Goal: Information Seeking & Learning: Learn about a topic

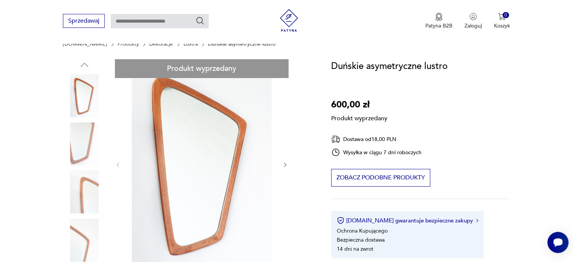
scroll to position [67, 0]
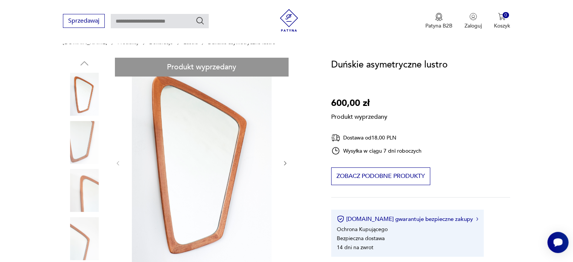
drag, startPoint x: 578, startPoint y: 40, endPoint x: 578, endPoint y: 53, distance: 12.8
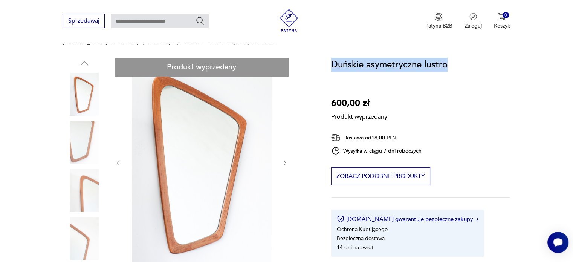
drag, startPoint x: 447, startPoint y: 64, endPoint x: 331, endPoint y: 61, distance: 116.0
click at [331, 61] on div "Duńskie asymetryczne lustro 600,00 zł Produkt wyprzedany Dostawa od 18,00 PLN W…" at bounding box center [420, 157] width 179 height 199
copy h1 "Duńskie asymetryczne lustro"
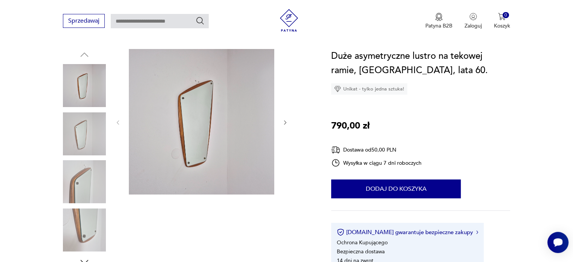
scroll to position [77, 0]
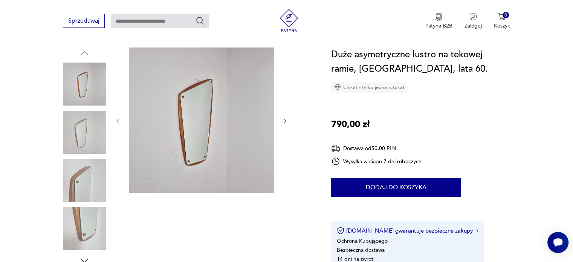
click at [84, 79] on img at bounding box center [84, 84] width 43 height 43
click at [198, 112] on img at bounding box center [201, 119] width 145 height 145
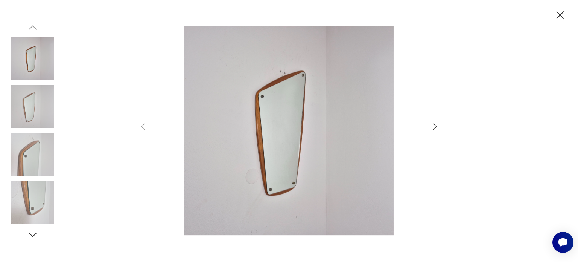
click at [436, 125] on icon "button" at bounding box center [435, 126] width 9 height 9
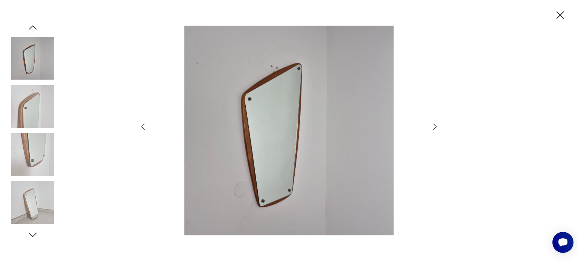
click at [436, 125] on icon "button" at bounding box center [435, 126] width 9 height 9
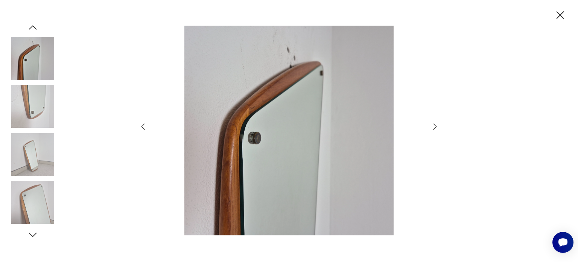
click at [436, 125] on icon "button" at bounding box center [435, 126] width 9 height 9
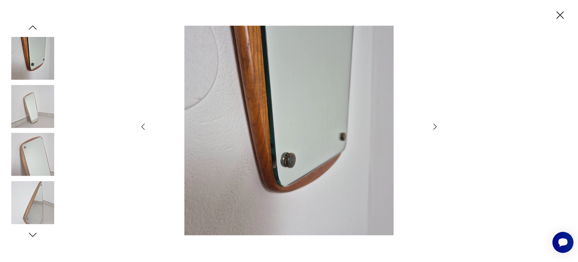
click at [436, 125] on icon "button" at bounding box center [435, 126] width 9 height 9
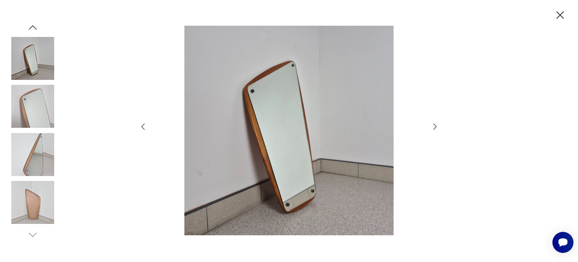
click at [436, 125] on icon "button" at bounding box center [435, 126] width 9 height 9
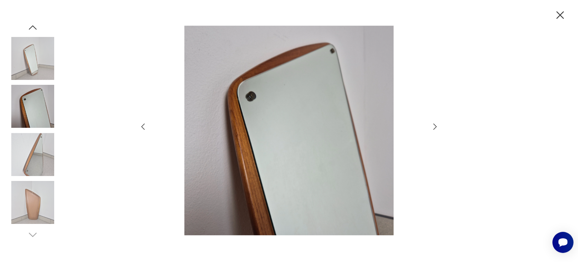
click at [436, 125] on icon "button" at bounding box center [435, 126] width 9 height 9
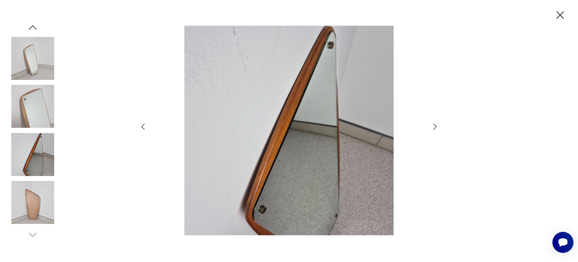
click at [436, 125] on icon "button" at bounding box center [435, 126] width 9 height 9
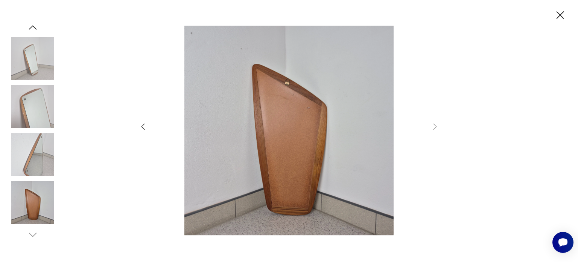
click at [21, 49] on img at bounding box center [32, 58] width 43 height 43
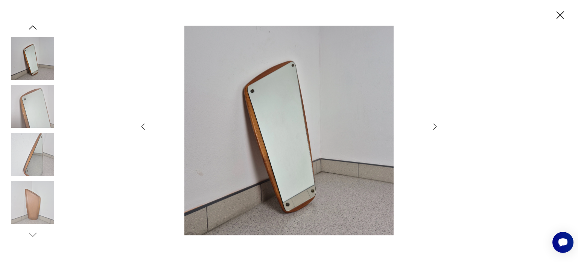
click at [565, 14] on icon "button" at bounding box center [560, 15] width 13 height 13
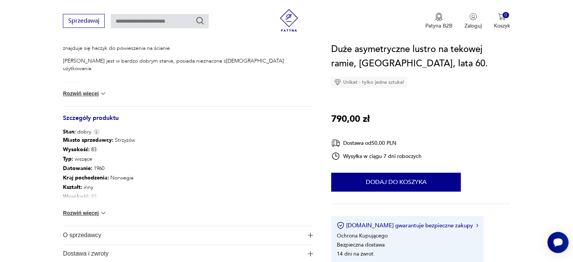
scroll to position [348, 0]
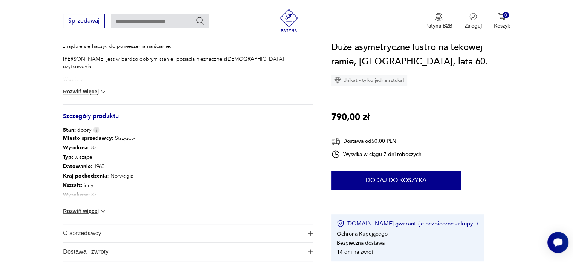
click at [98, 210] on button "Rozwiń więcej" at bounding box center [85, 211] width 44 height 8
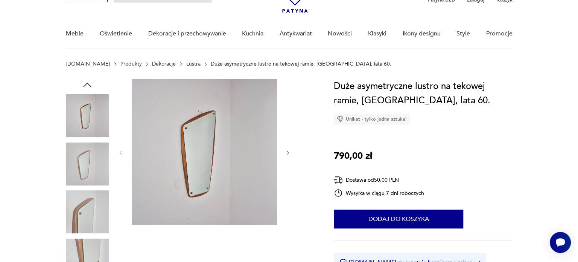
scroll to position [49, 0]
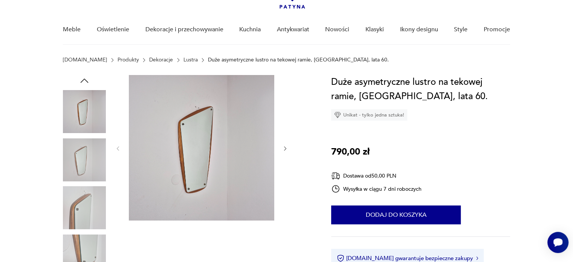
click at [285, 146] on icon "button" at bounding box center [285, 148] width 6 height 6
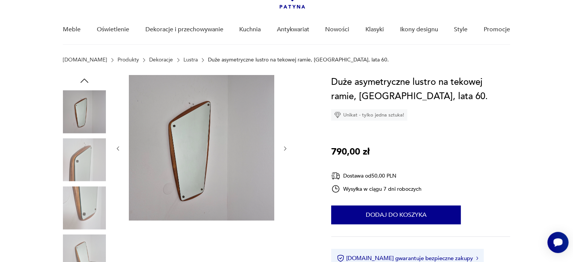
click at [285, 146] on icon "button" at bounding box center [285, 148] width 6 height 6
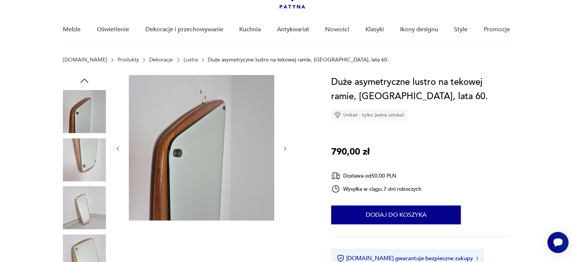
click at [285, 146] on icon "button" at bounding box center [285, 148] width 6 height 6
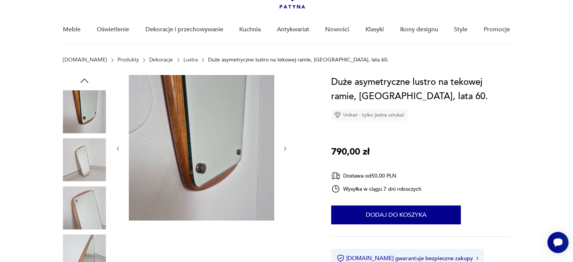
click at [285, 146] on icon "button" at bounding box center [285, 148] width 6 height 6
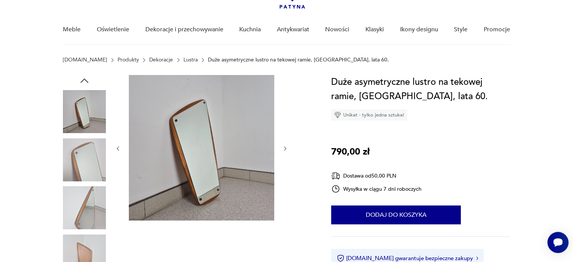
click at [285, 146] on icon "button" at bounding box center [285, 148] width 6 height 6
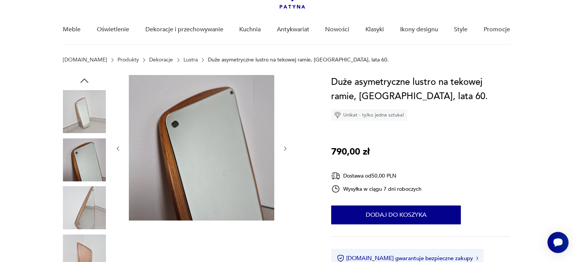
click at [285, 146] on icon "button" at bounding box center [285, 148] width 6 height 6
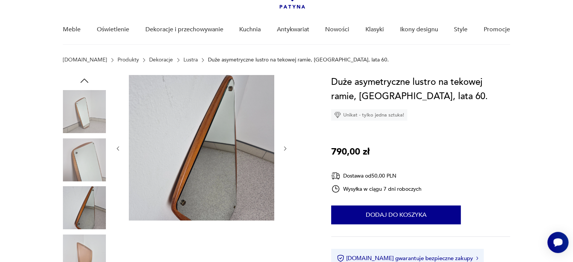
click at [285, 146] on icon "button" at bounding box center [285, 148] width 6 height 6
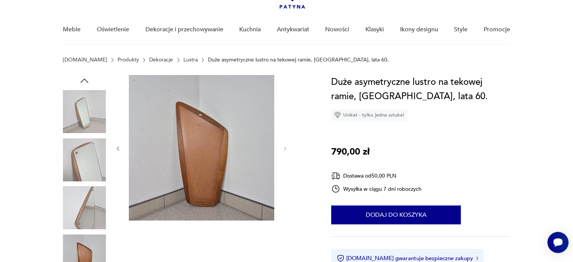
click at [193, 137] on img at bounding box center [201, 147] width 145 height 145
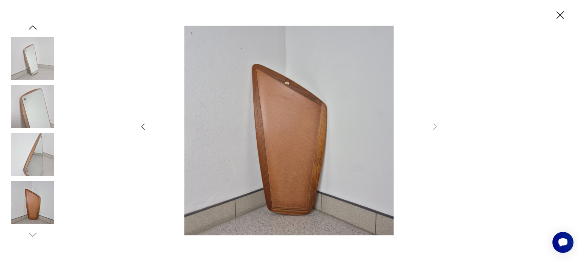
click at [143, 126] on icon "button" at bounding box center [143, 126] width 9 height 9
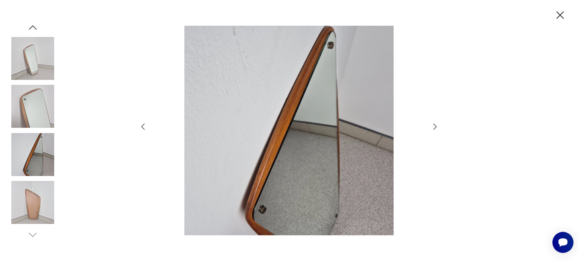
click at [143, 126] on icon "button" at bounding box center [143, 126] width 9 height 9
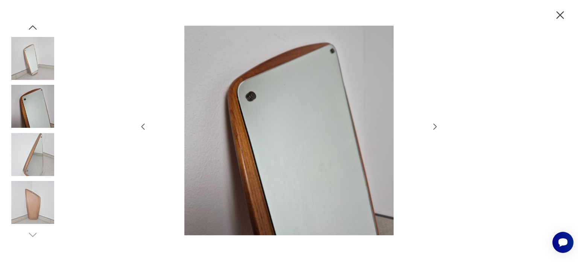
click at [143, 126] on icon "button" at bounding box center [143, 126] width 9 height 9
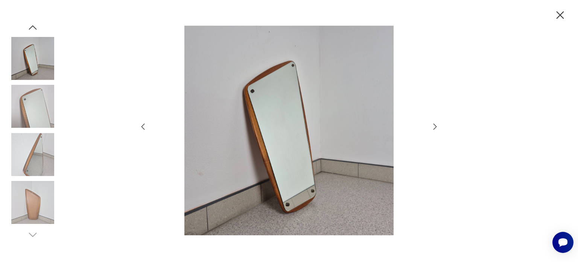
click at [143, 126] on icon "button" at bounding box center [143, 126] width 9 height 9
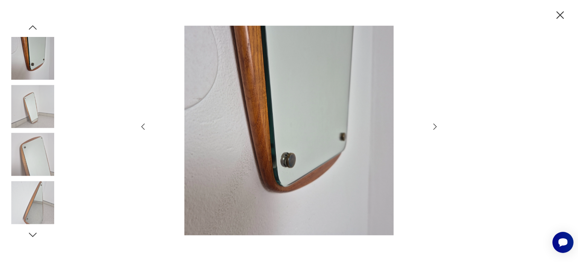
click at [143, 126] on icon "button" at bounding box center [143, 126] width 9 height 9
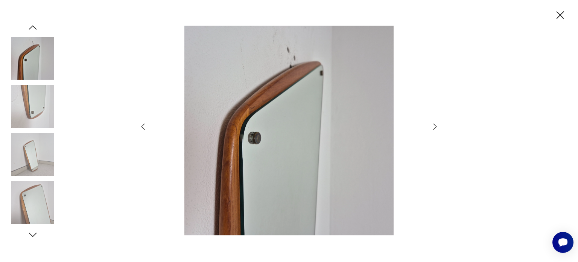
click at [143, 126] on icon "button" at bounding box center [143, 126] width 9 height 9
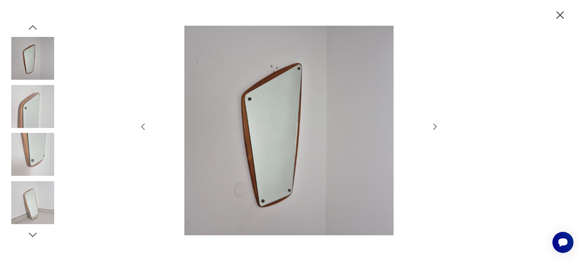
click at [143, 126] on icon "button" at bounding box center [143, 126] width 9 height 9
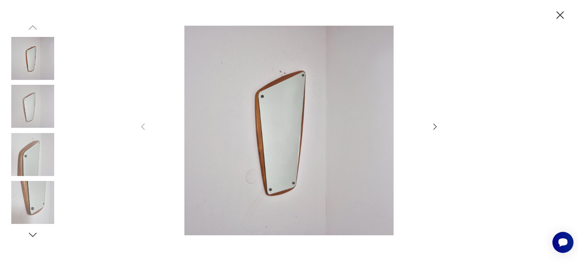
click at [434, 125] on icon "button" at bounding box center [435, 126] width 9 height 9
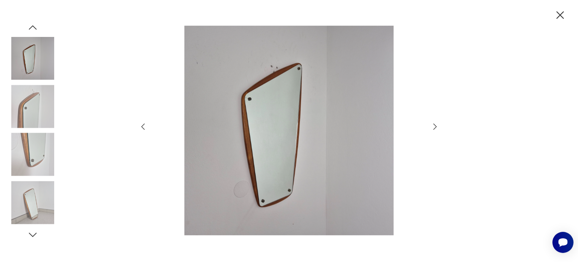
click at [434, 125] on icon "button" at bounding box center [435, 126] width 9 height 9
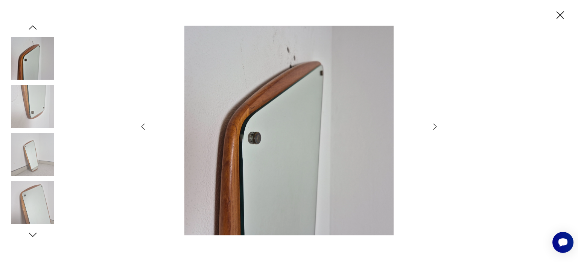
click at [434, 125] on icon "button" at bounding box center [435, 126] width 9 height 9
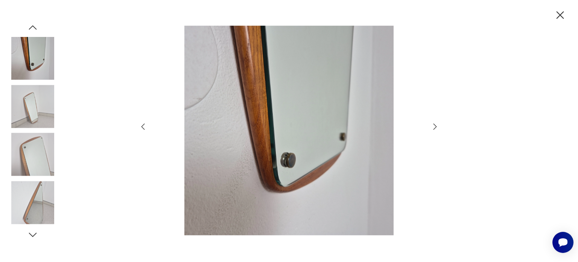
click at [434, 125] on icon "button" at bounding box center [435, 126] width 9 height 9
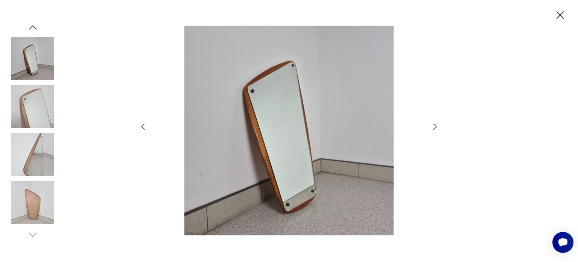
click at [434, 125] on icon "button" at bounding box center [435, 126] width 9 height 9
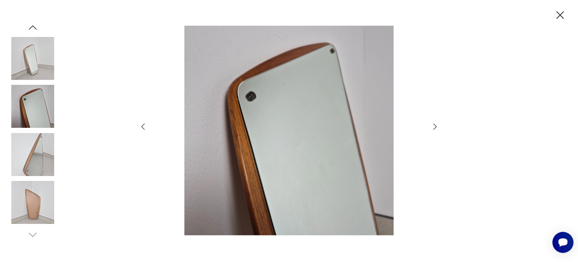
click at [434, 125] on icon "button" at bounding box center [435, 126] width 9 height 9
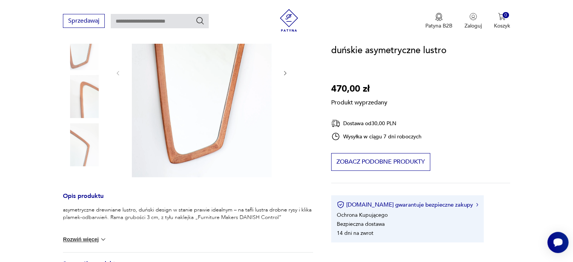
scroll to position [158, 0]
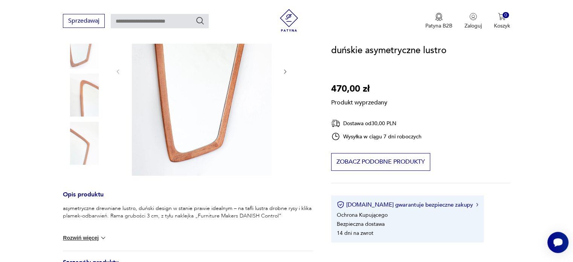
click at [89, 238] on button "Rozwiń więcej" at bounding box center [85, 238] width 44 height 8
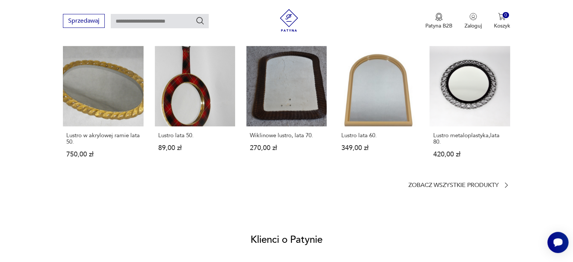
scroll to position [581, 0]
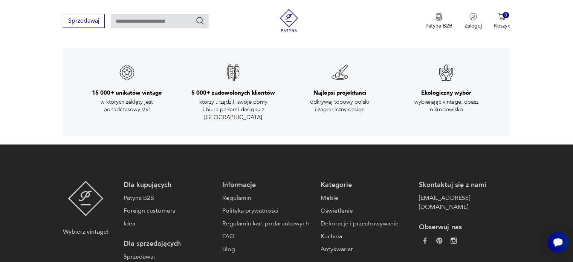
scroll to position [1063, 0]
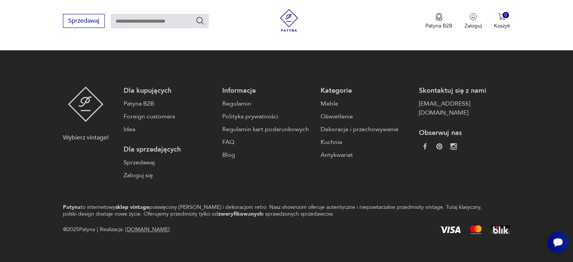
click at [450, 143] on img at bounding box center [453, 146] width 6 height 6
